Goal: Information Seeking & Learning: Learn about a topic

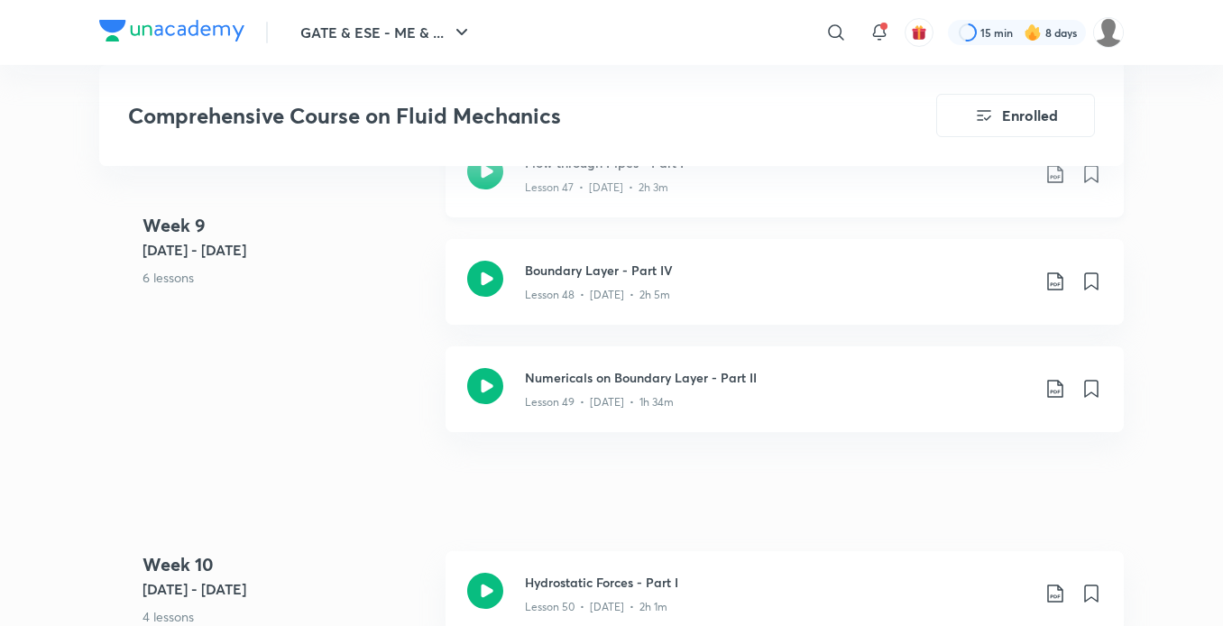
click at [600, 216] on div "Flow through Pipes - Part I Lesson 47 • [DATE] • 2h 3m" at bounding box center [785, 175] width 678 height 86
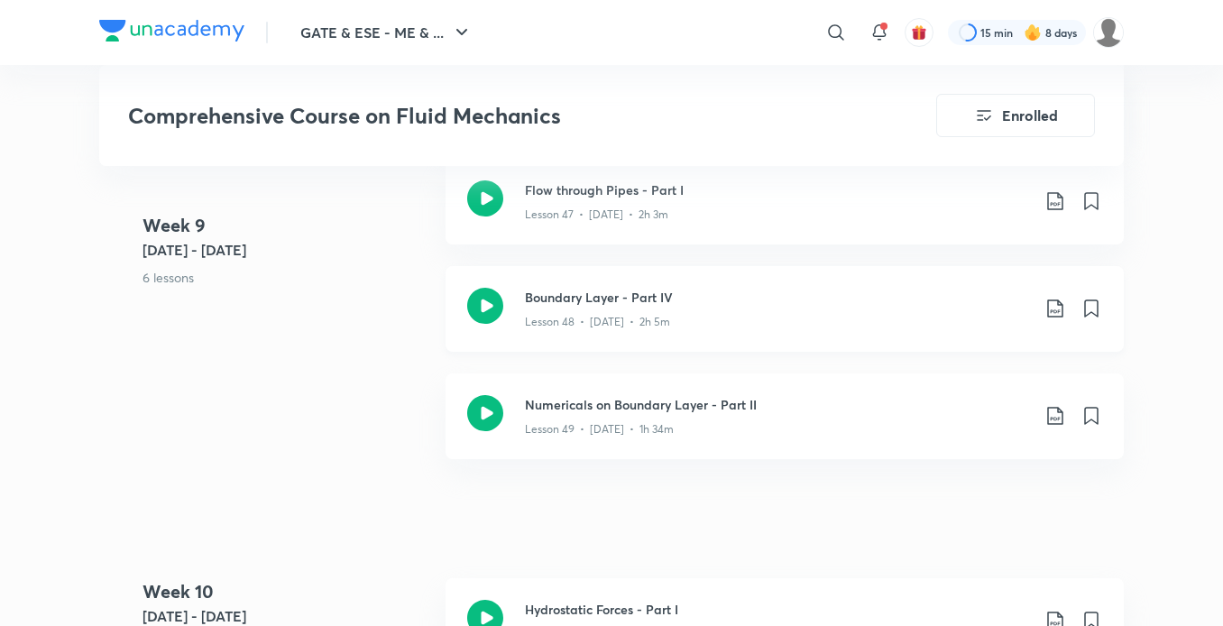
scroll to position [6799, 0]
click at [603, 317] on p "Lesson 48 • [DATE] • 2h 5m" at bounding box center [597, 323] width 145 height 16
